Goal: Navigation & Orientation: Find specific page/section

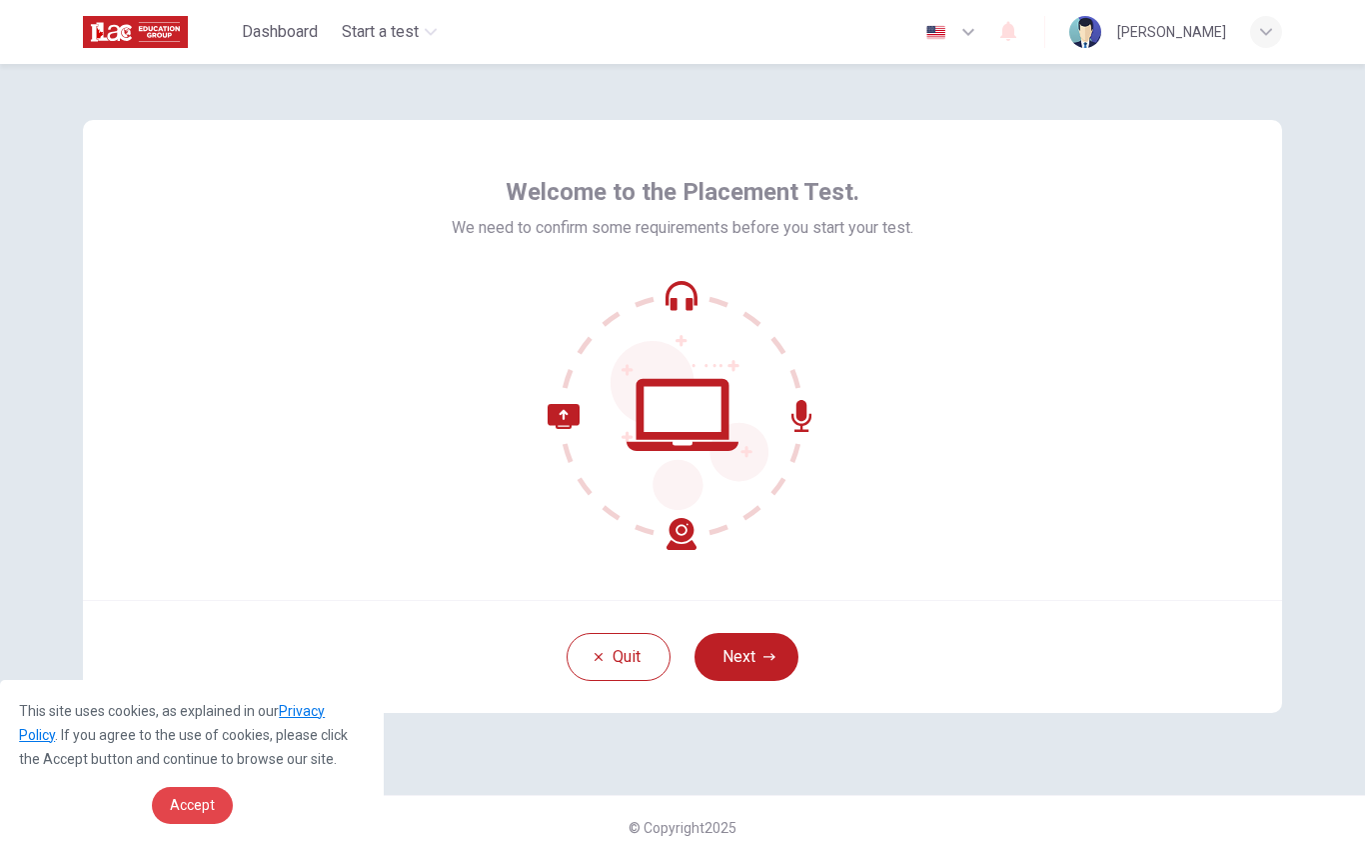
click at [201, 806] on span "Accept" at bounding box center [192, 805] width 45 height 16
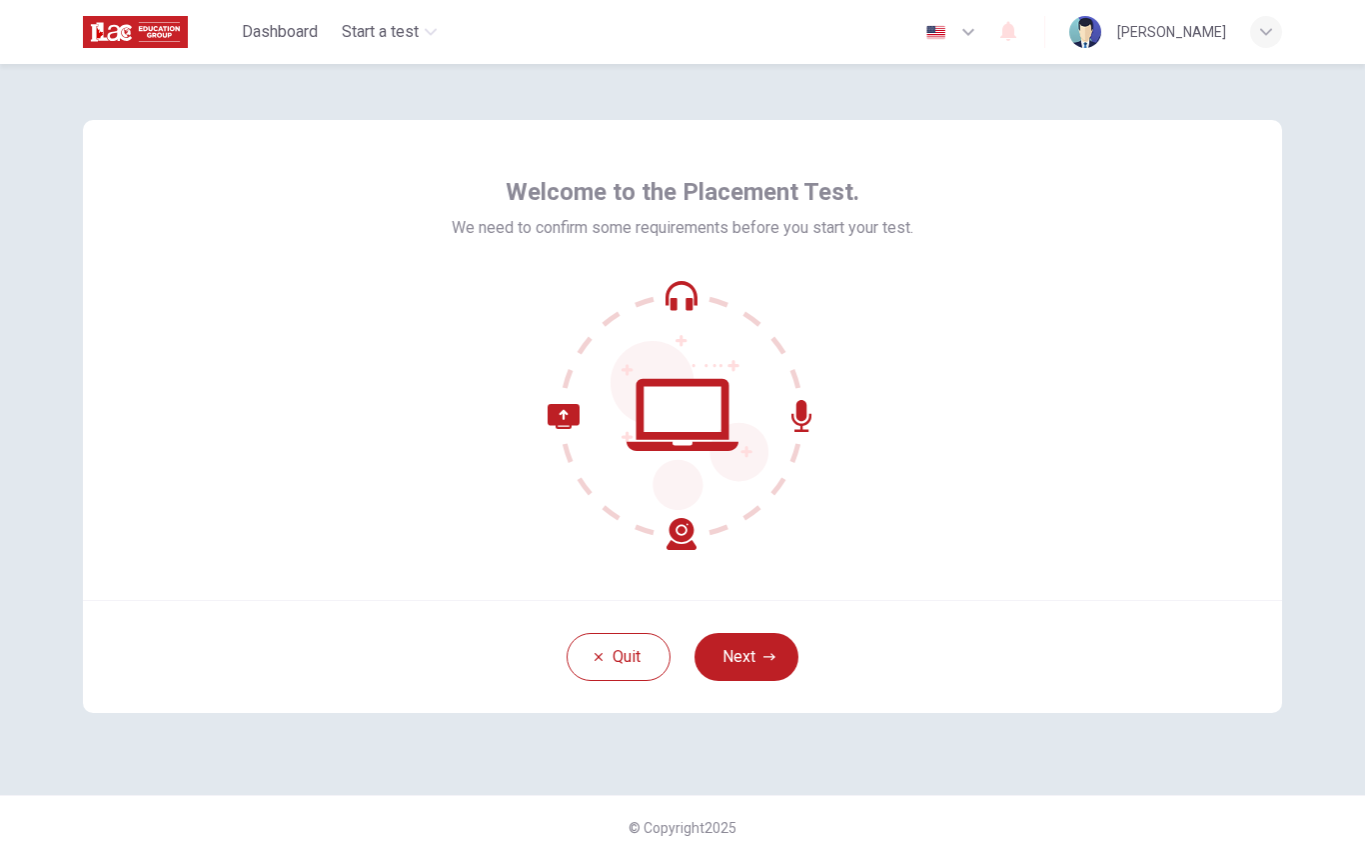
click at [757, 654] on button "Next" at bounding box center [747, 657] width 104 height 48
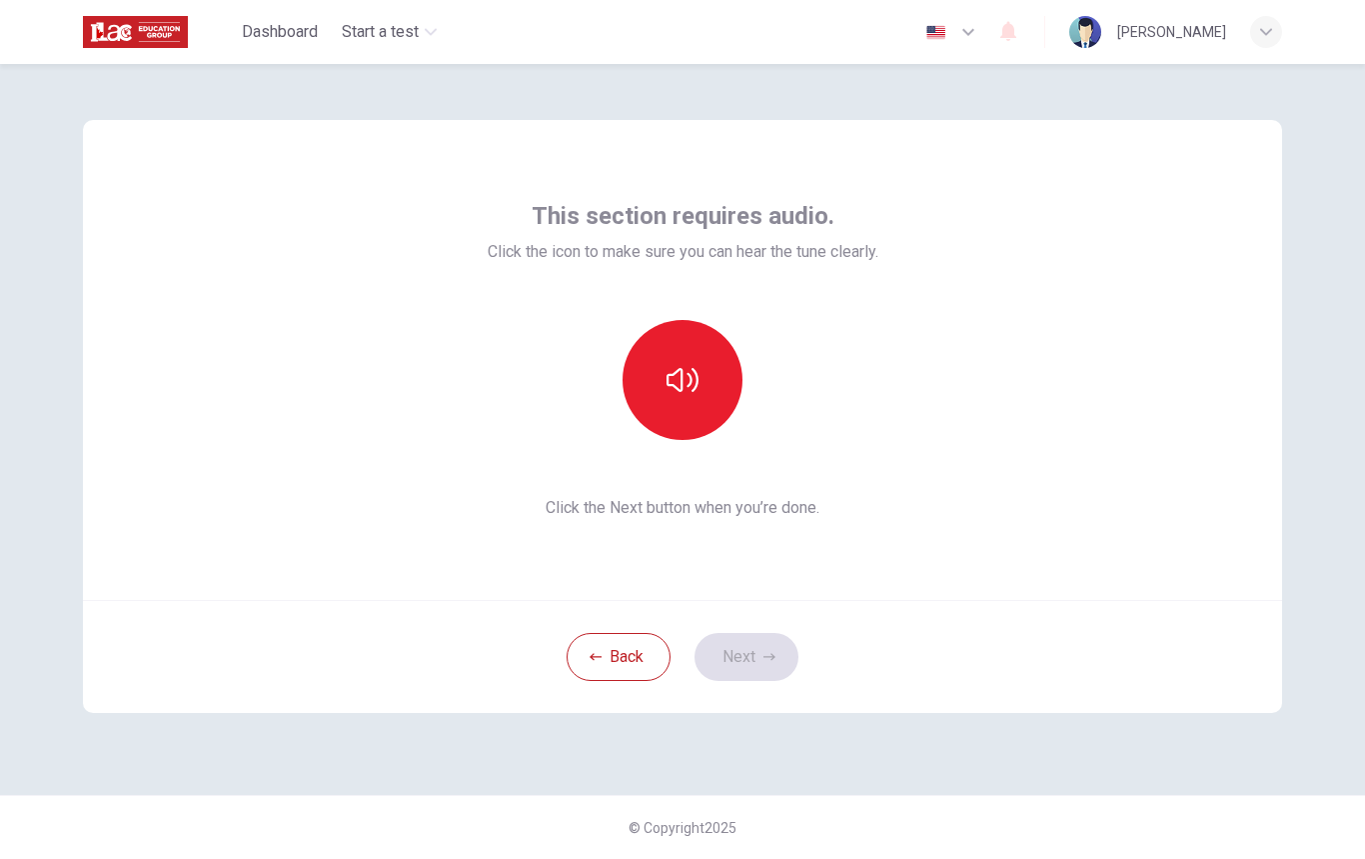
click at [682, 390] on icon "button" at bounding box center [683, 380] width 32 height 24
click at [769, 657] on icon "button" at bounding box center [770, 656] width 12 height 7
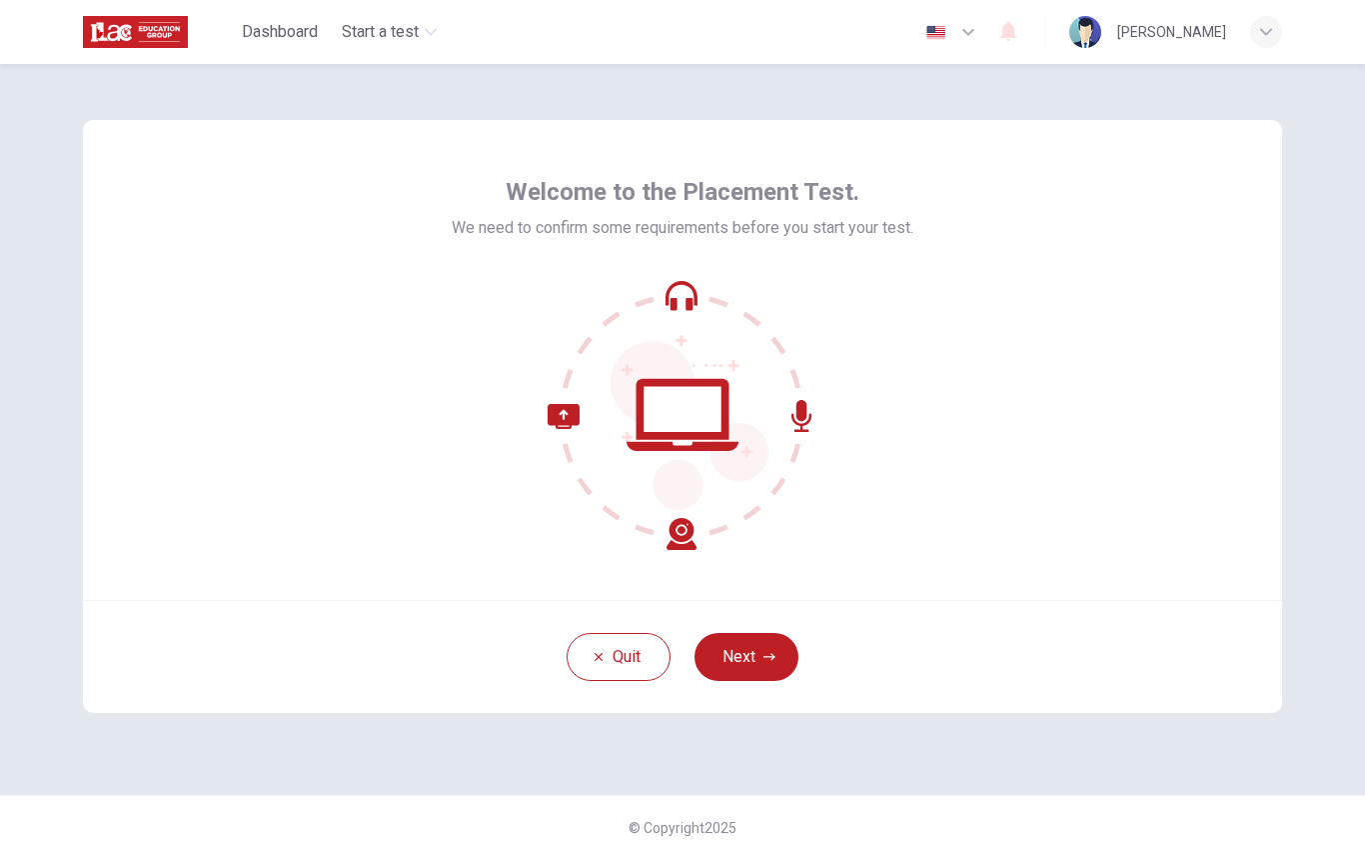
click at [780, 650] on button "Next" at bounding box center [747, 657] width 104 height 48
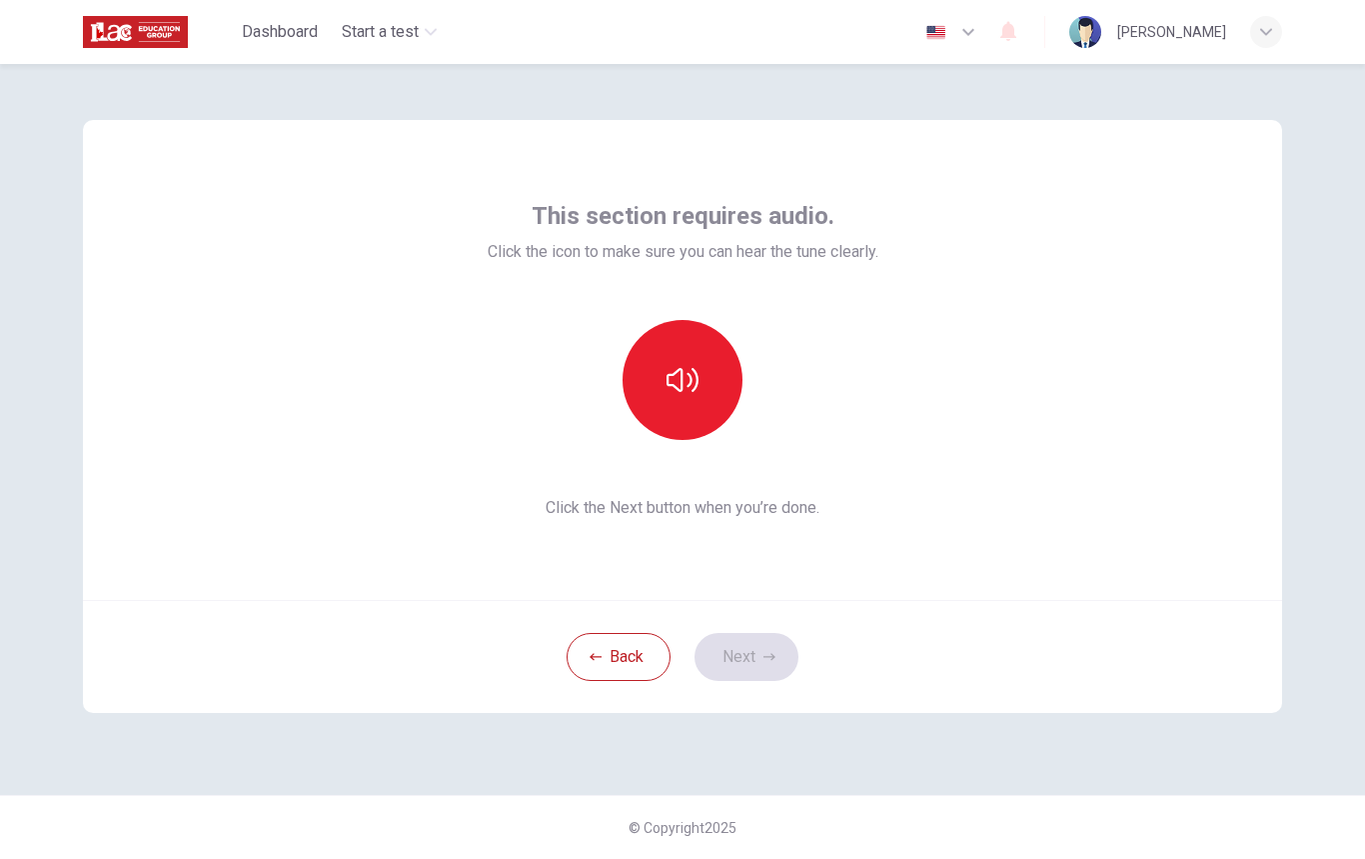
click at [682, 381] on icon "button" at bounding box center [683, 380] width 32 height 24
click at [796, 653] on button "Next" at bounding box center [747, 657] width 104 height 48
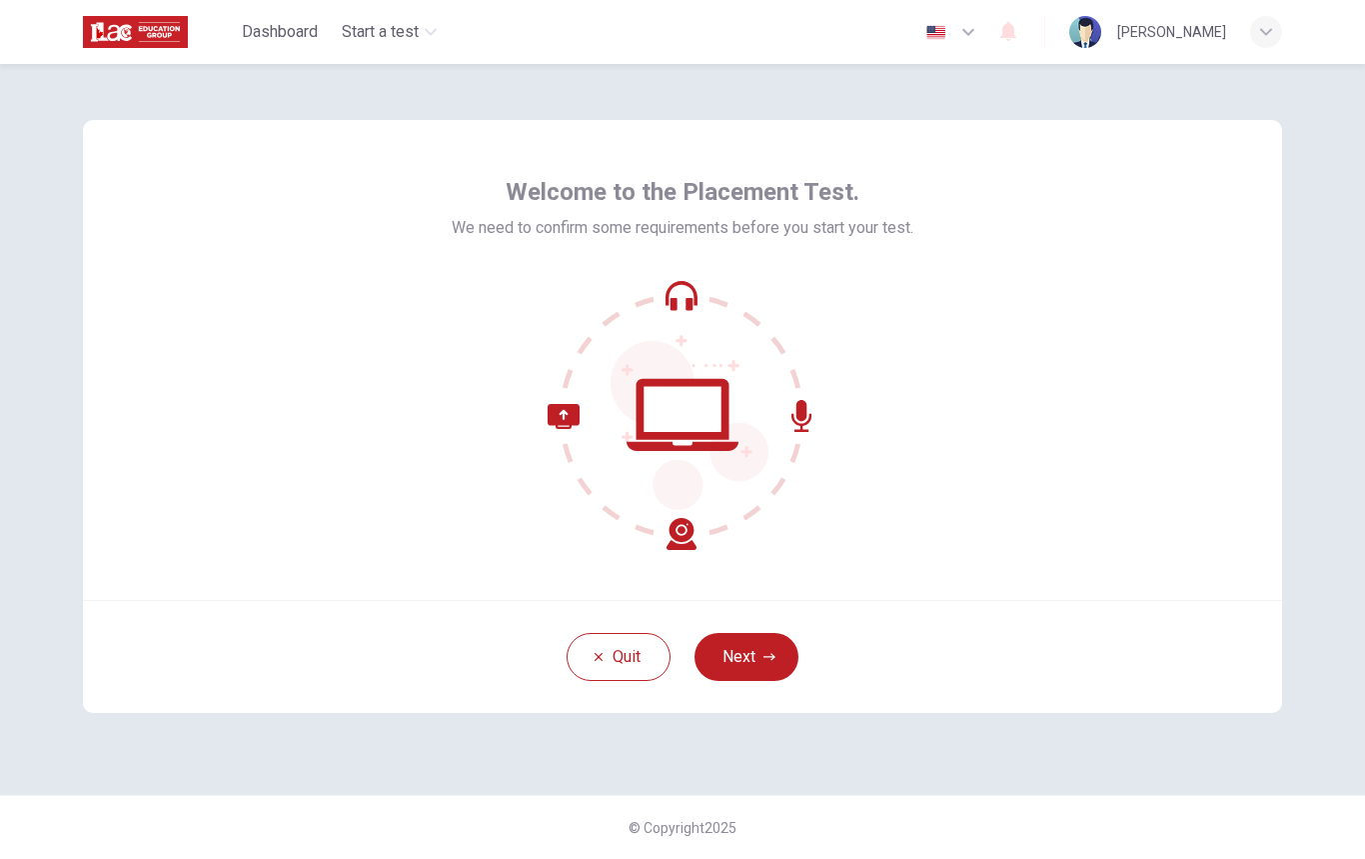
click at [1240, 29] on div "[PERSON_NAME]" at bounding box center [1176, 32] width 213 height 32
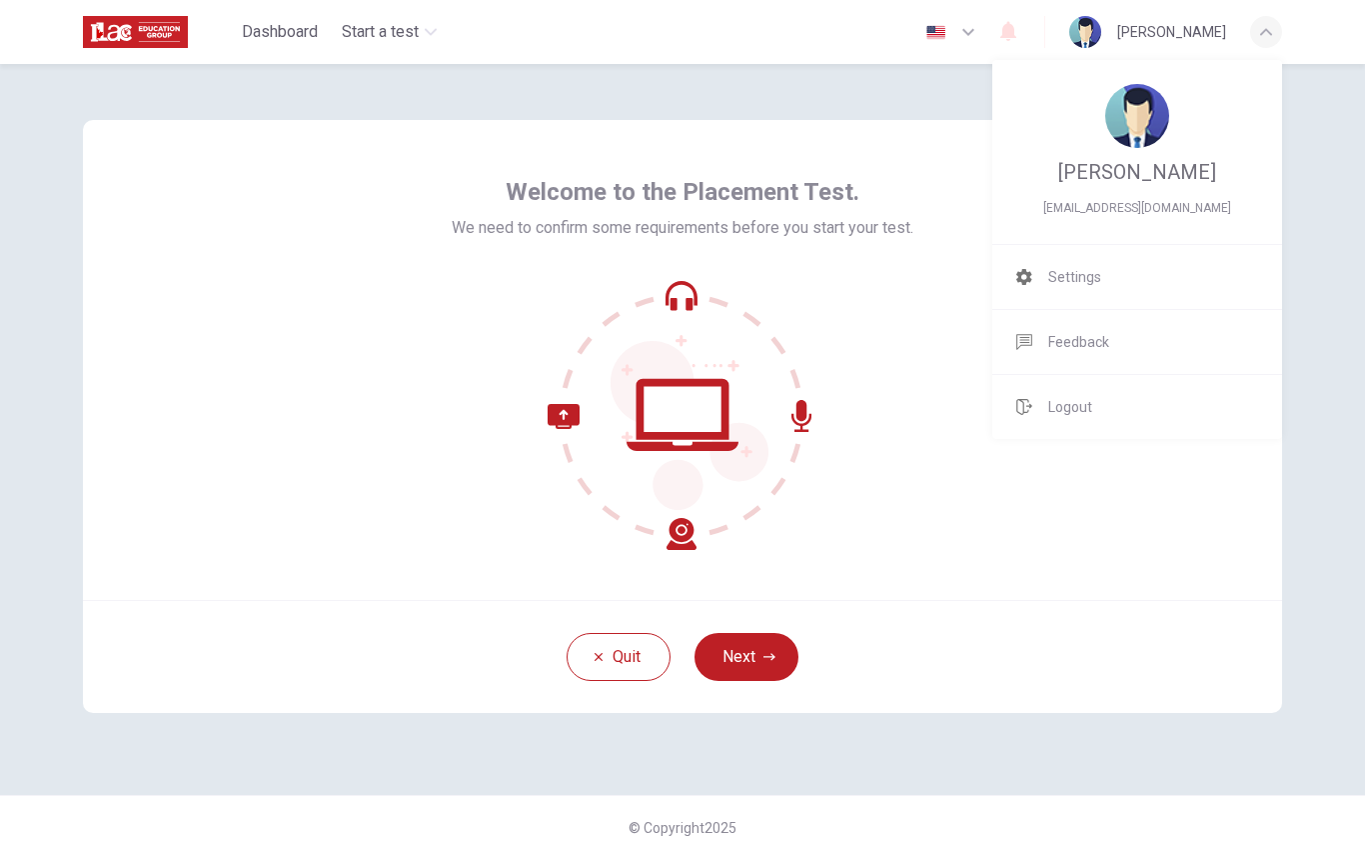
click at [1162, 276] on li "Settings" at bounding box center [1138, 277] width 290 height 64
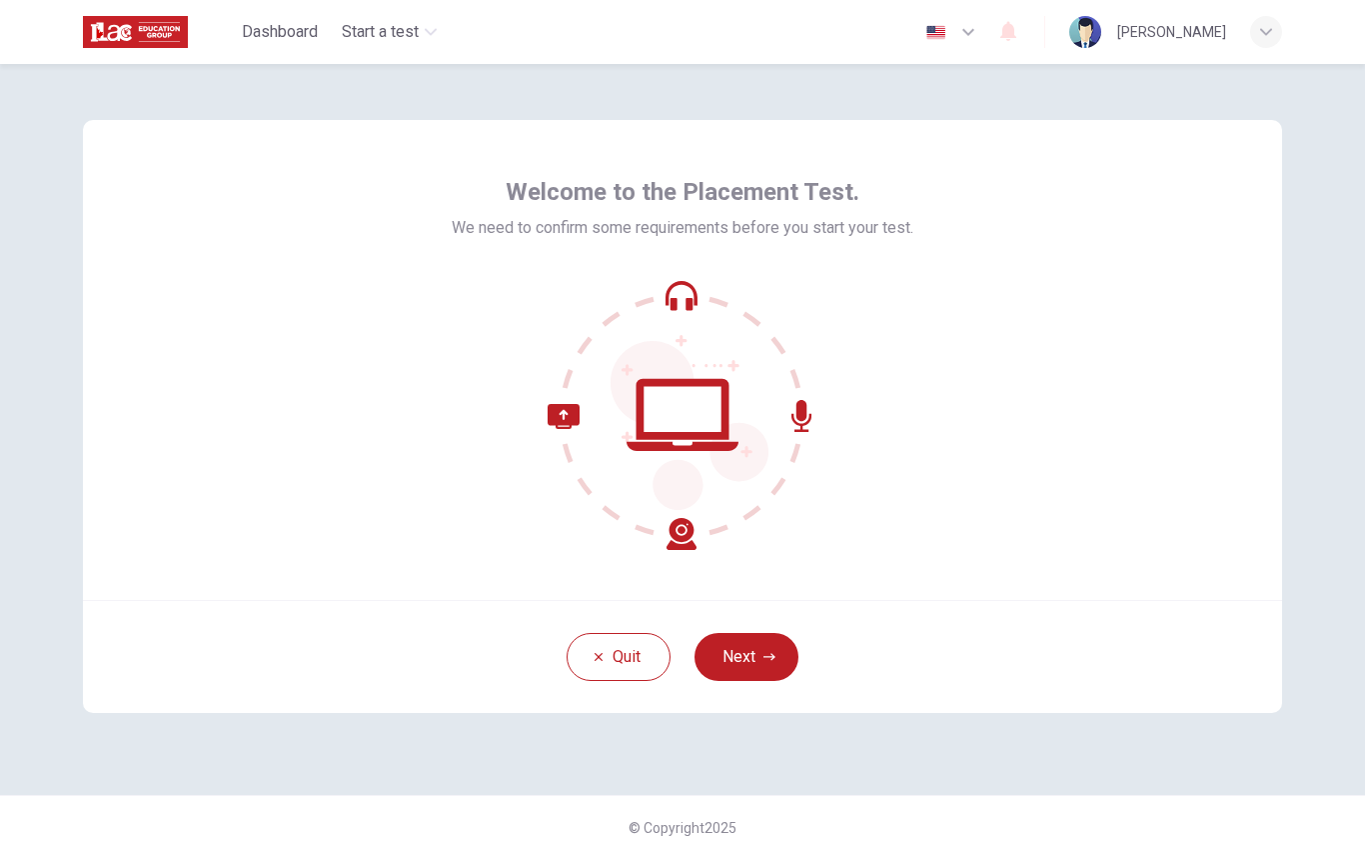
click at [775, 674] on button "Next" at bounding box center [747, 657] width 104 height 48
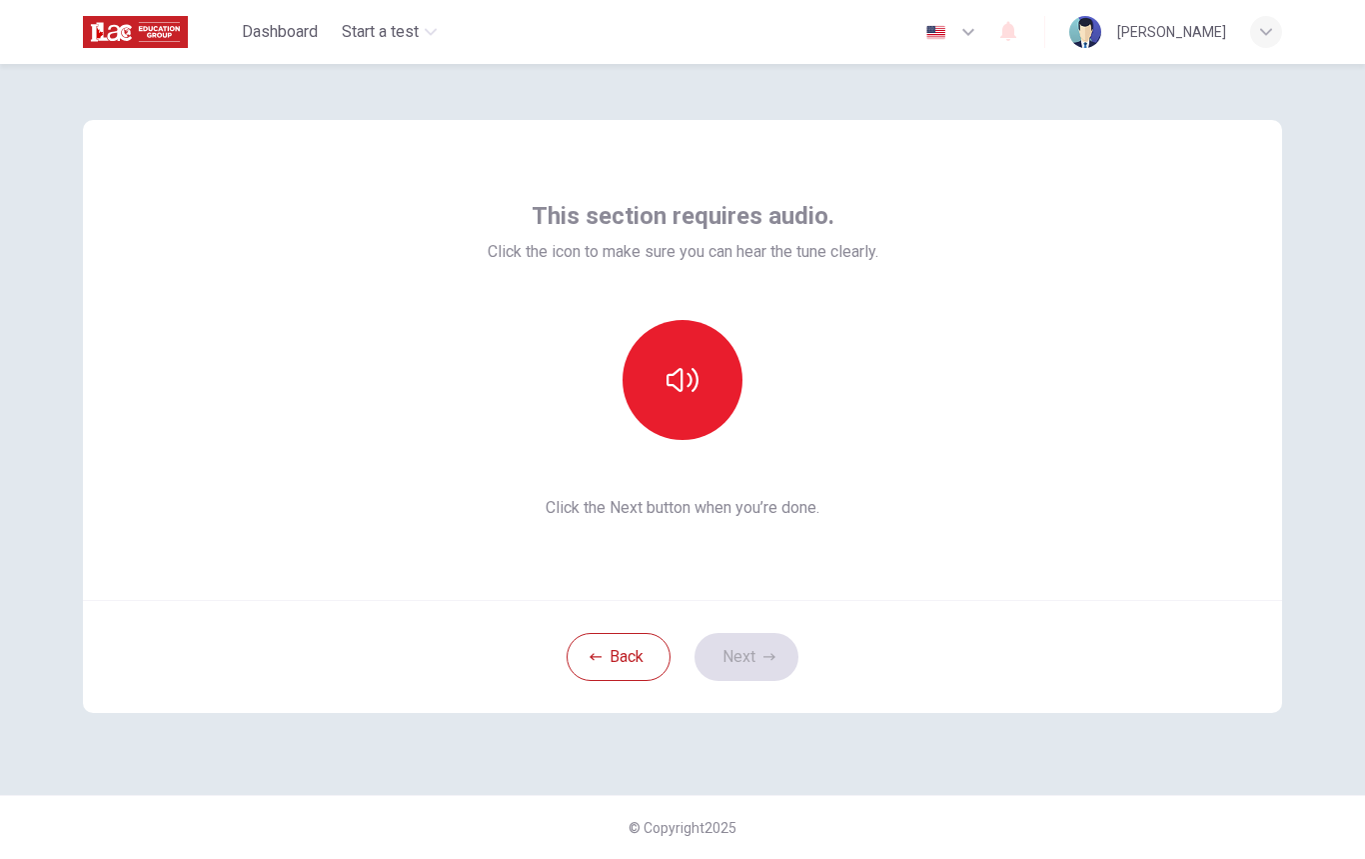
click at [697, 352] on button "button" at bounding box center [683, 380] width 120 height 120
click at [775, 661] on icon "button" at bounding box center [770, 657] width 12 height 12
